Goal: Information Seeking & Learning: Learn about a topic

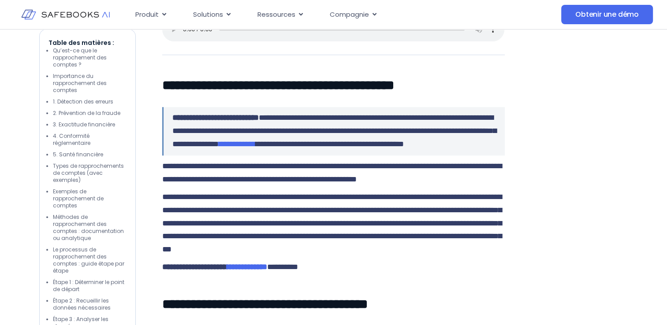
scroll to position [657, 0]
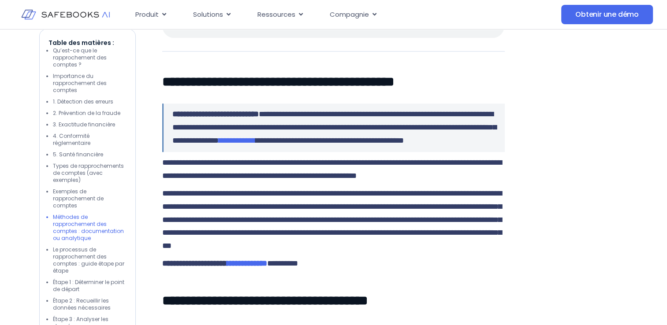
click at [77, 223] on li "Méthodes de rapprochement des comptes : documentation ou analytique" at bounding box center [90, 228] width 74 height 28
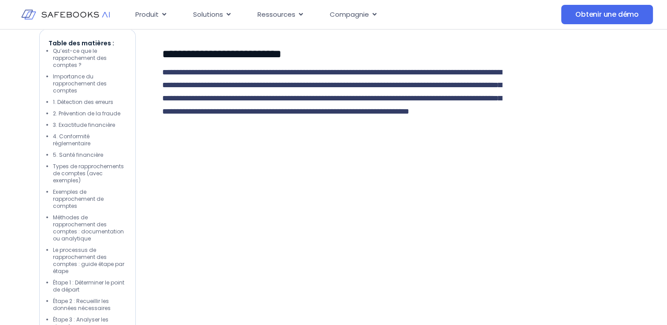
scroll to position [5014, 0]
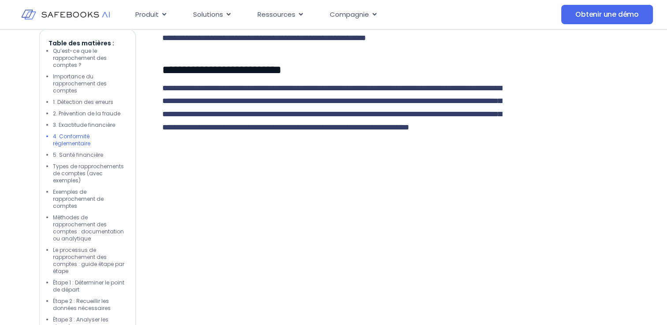
click at [76, 145] on li "4. Conformité réglementaire" at bounding box center [90, 140] width 74 height 14
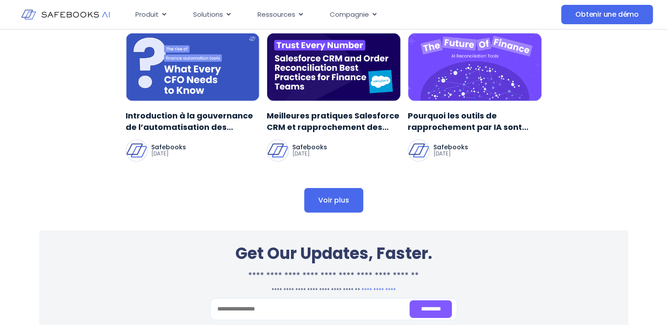
scroll to position [6017, 0]
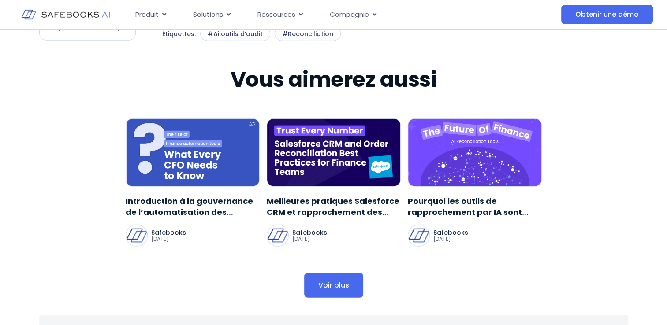
scroll to position [5574, 0]
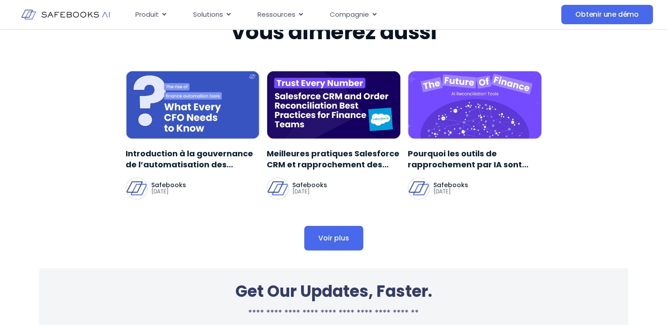
scroll to position [5763, 0]
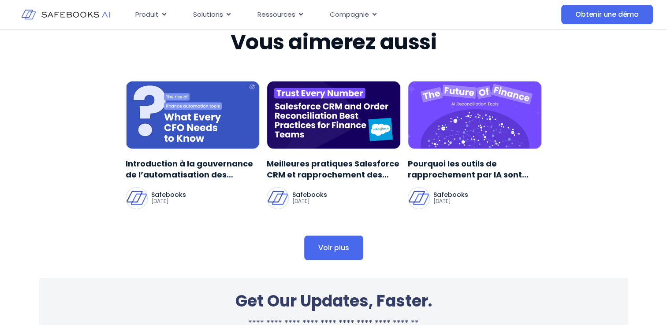
scroll to position [5823, 0]
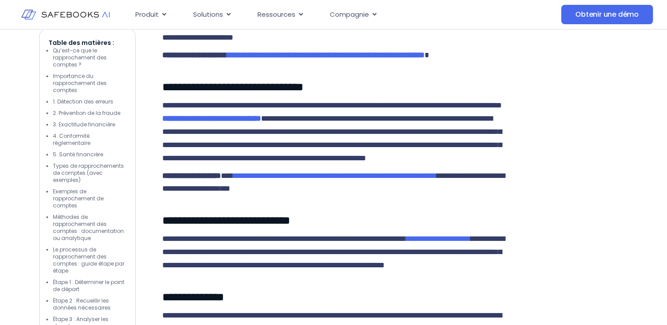
scroll to position [4329, 0]
